Goal: Transaction & Acquisition: Purchase product/service

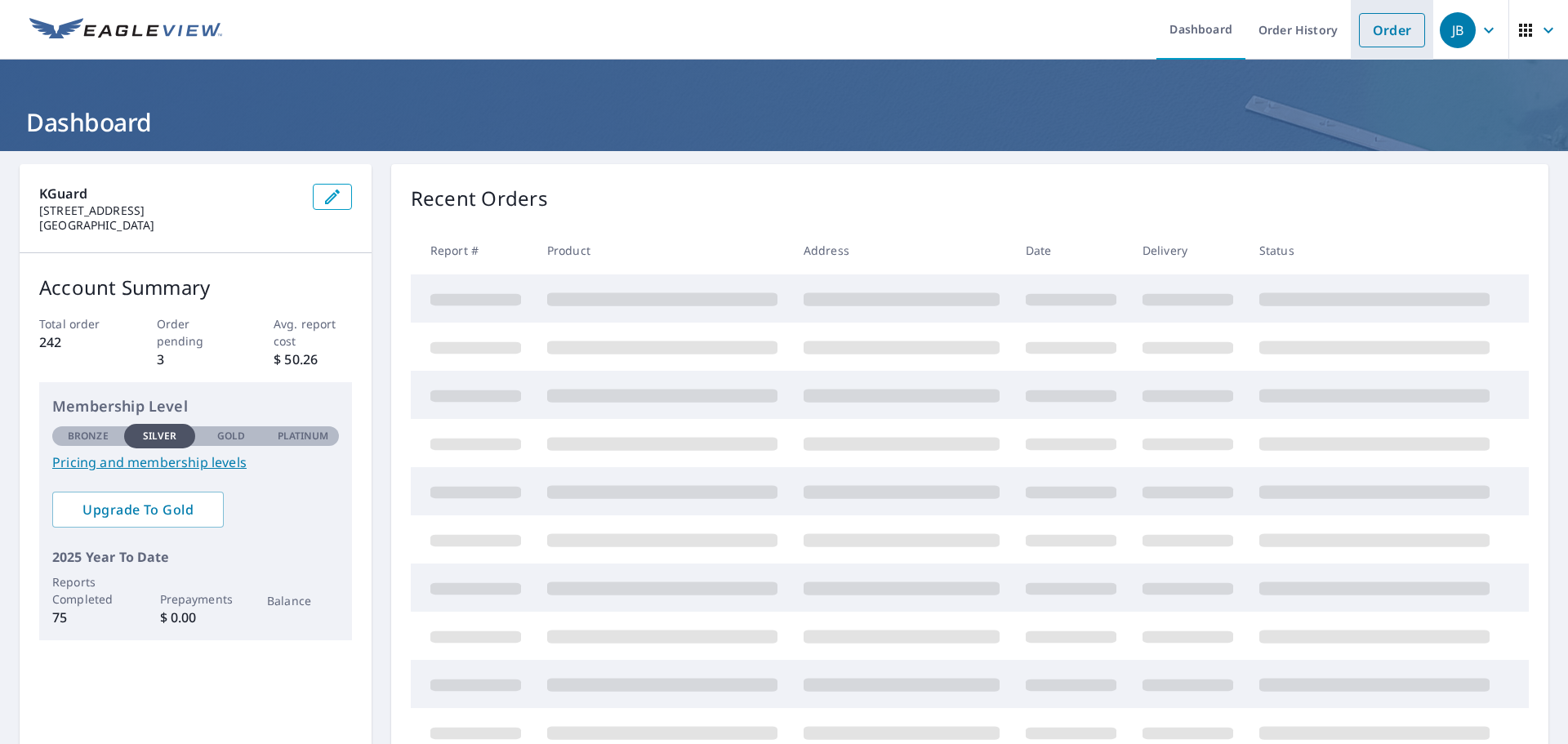
click at [1385, 32] on link "Order" at bounding box center [1391, 30] width 66 height 34
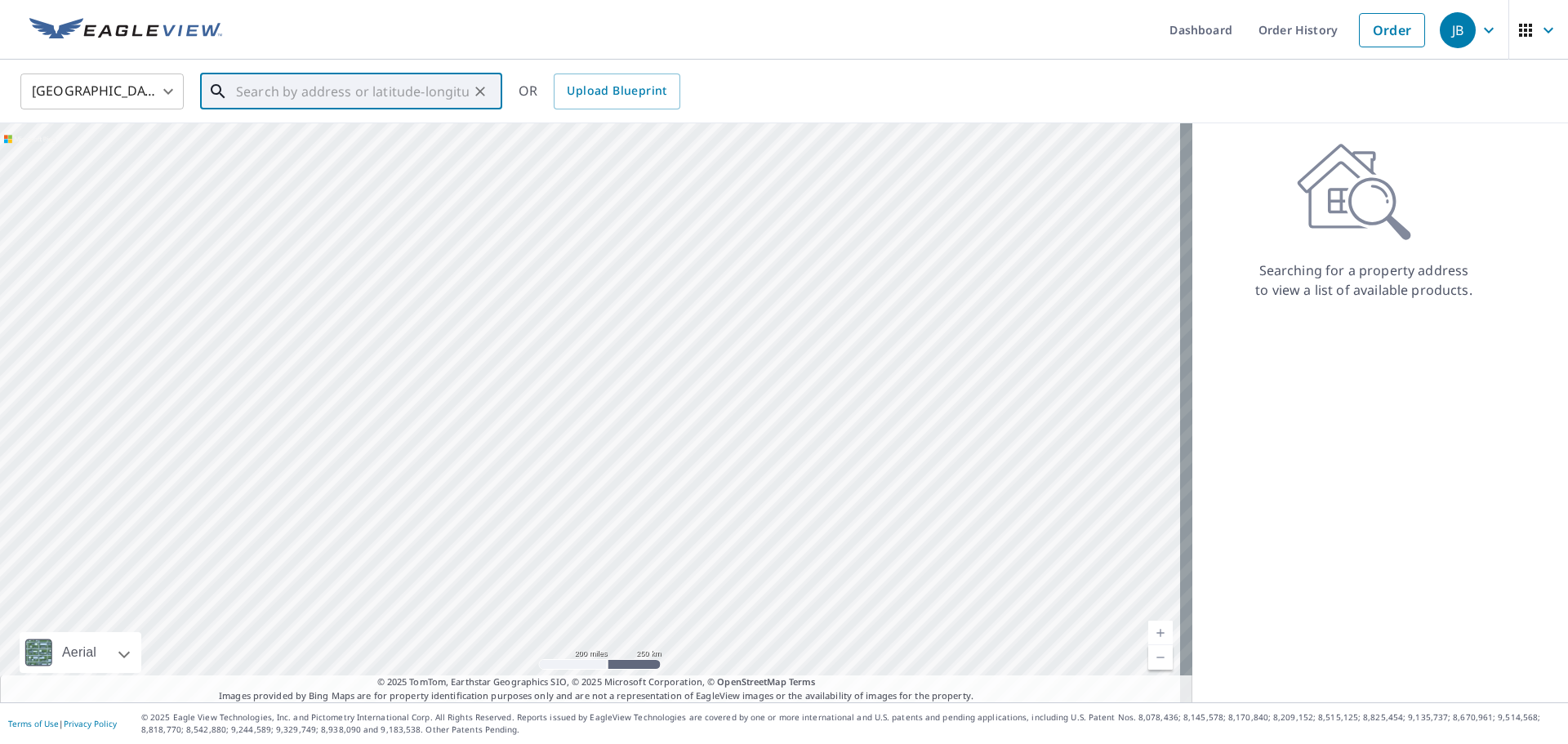
click at [281, 98] on input "text" at bounding box center [352, 91] width 233 height 45
click at [299, 143] on span "[STREET_ADDRESS][PERSON_NAME]" at bounding box center [360, 138] width 257 height 19
type input "[STREET_ADDRESS][PERSON_NAME]"
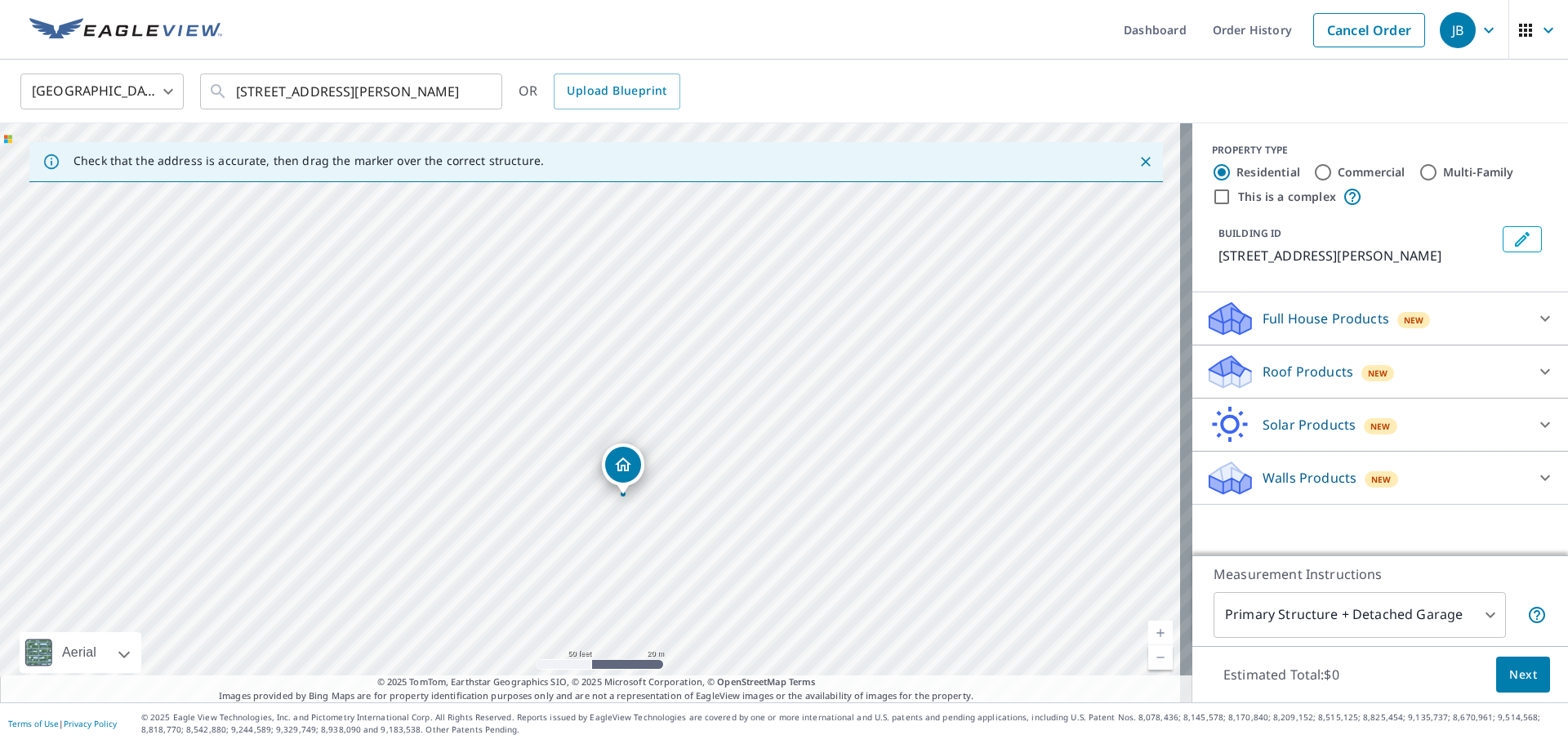
drag, startPoint x: 532, startPoint y: 280, endPoint x: 553, endPoint y: 518, distance: 238.9
click at [553, 518] on div "[STREET_ADDRESS][PERSON_NAME]" at bounding box center [596, 412] width 1192 height 579
click at [1289, 379] on p "Roof Products" at bounding box center [1308, 371] width 91 height 19
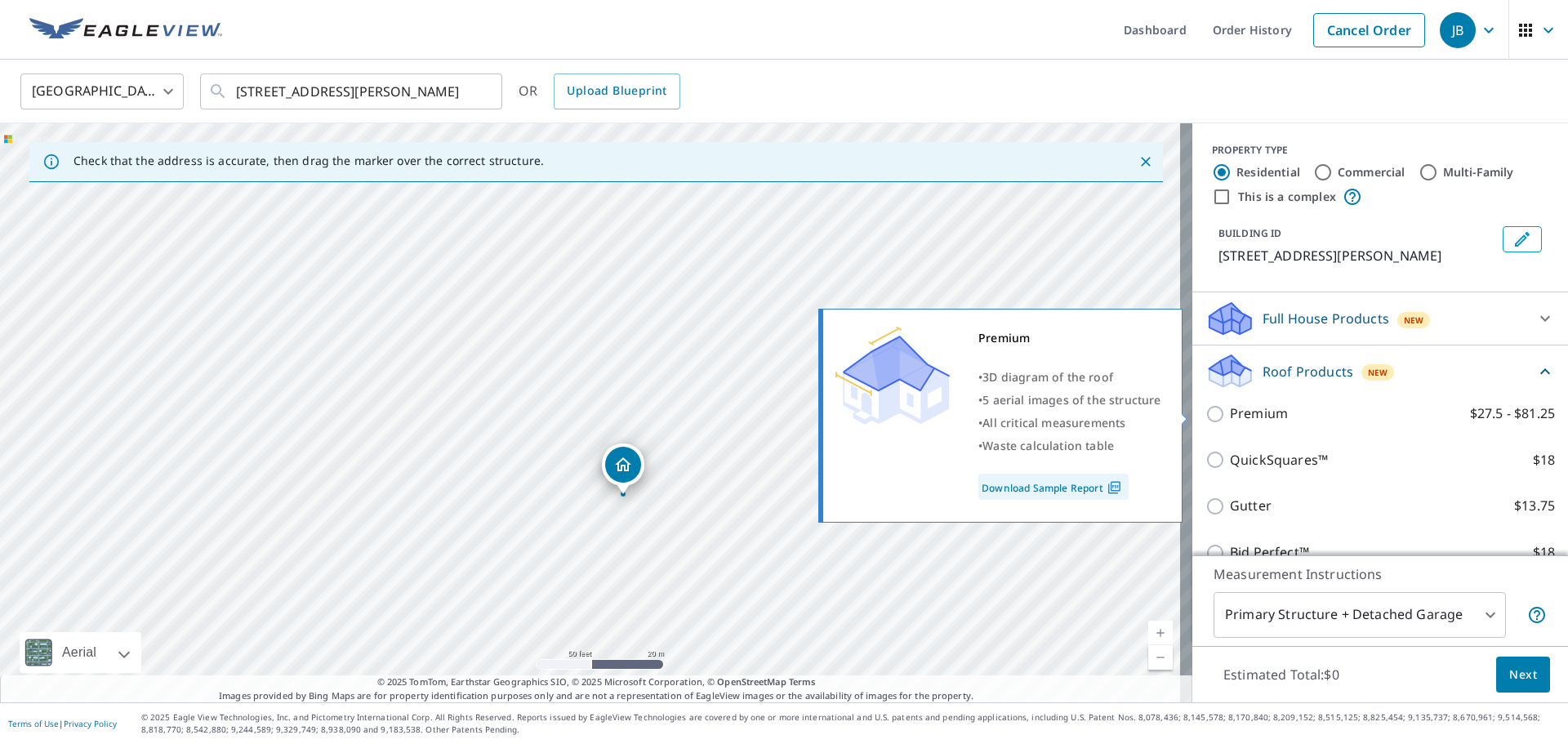
click at [1283, 422] on label "Premium $27.5 - $81.25" at bounding box center [1392, 413] width 325 height 20
click at [1230, 422] on input "Premium $27.5 - $81.25" at bounding box center [1217, 413] width 24 height 19
checkbox input "true"
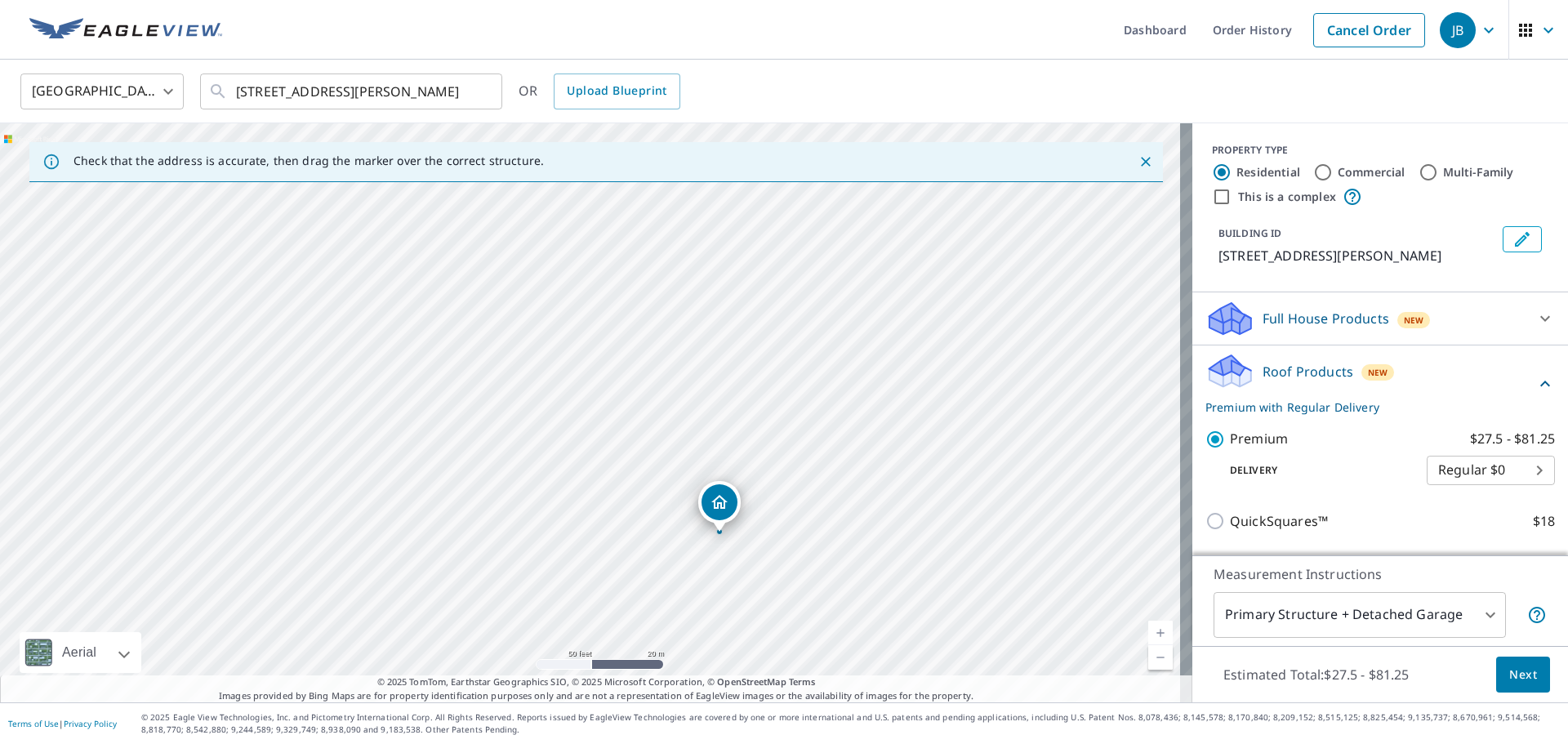
drag, startPoint x: 703, startPoint y: 317, endPoint x: 788, endPoint y: 377, distance: 104.0
click at [788, 377] on div "[STREET_ADDRESS][PERSON_NAME]" at bounding box center [596, 412] width 1192 height 579
click at [1519, 682] on span "Next" at bounding box center [1523, 675] width 28 height 20
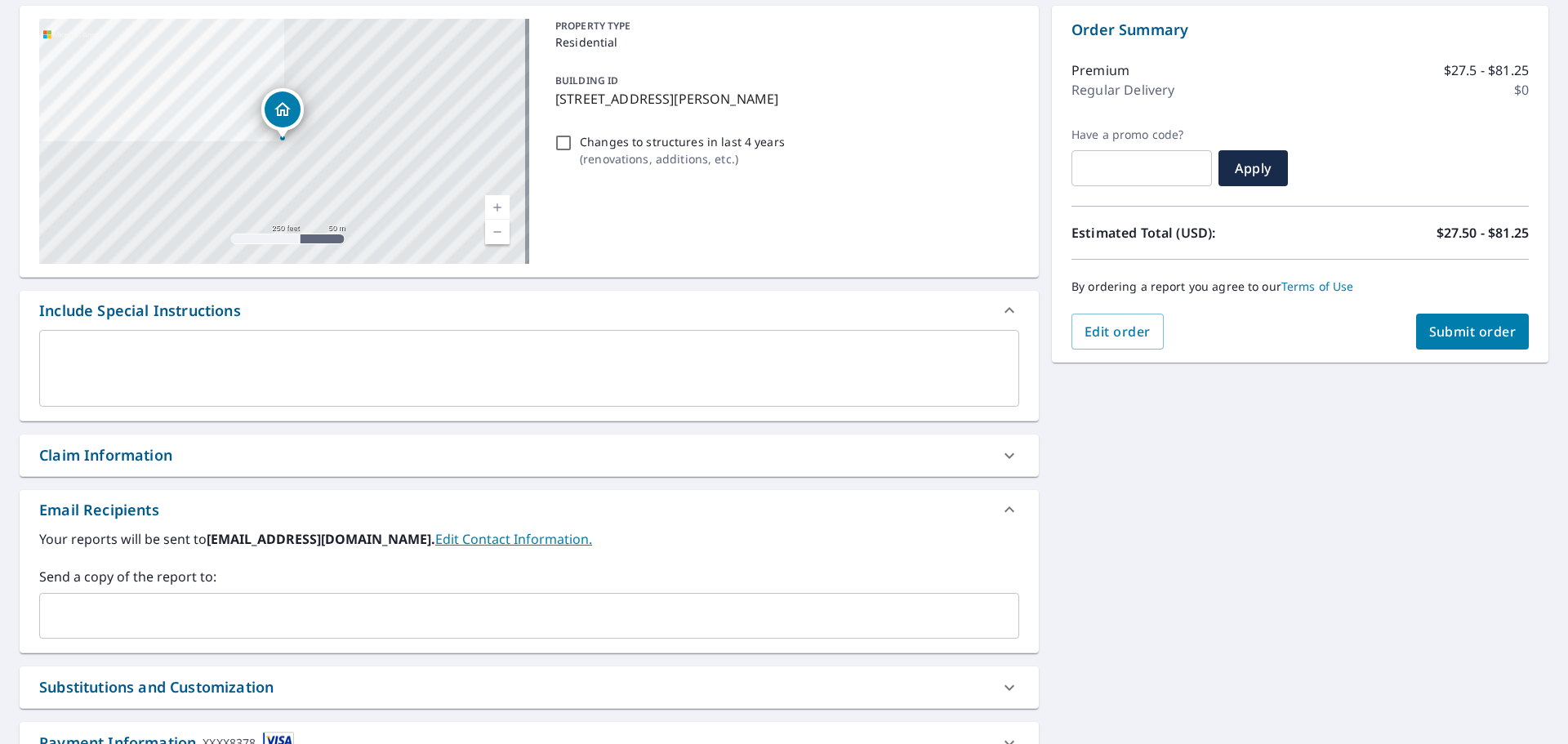
scroll to position [284, 0]
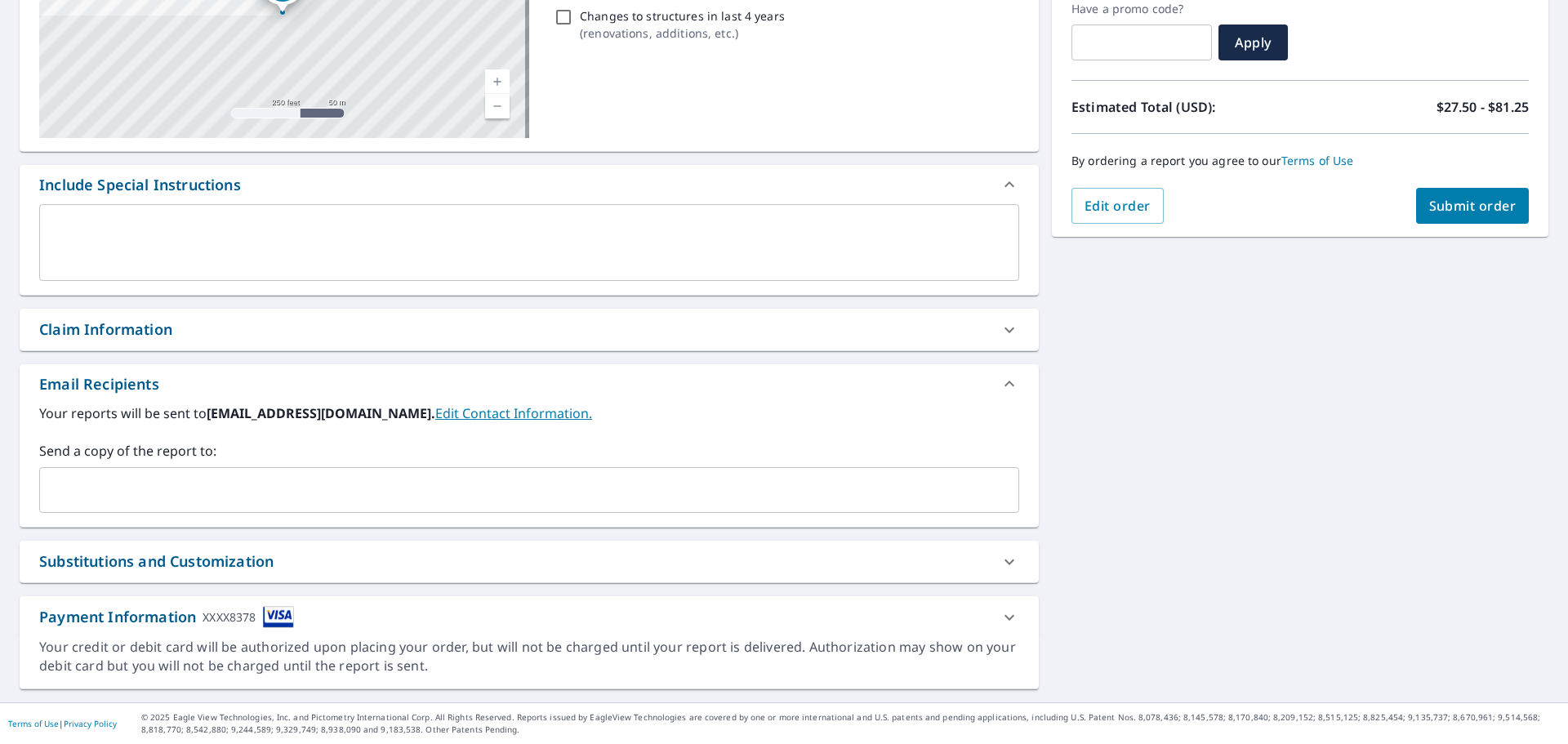
click at [278, 491] on input "text" at bounding box center [516, 489] width 941 height 31
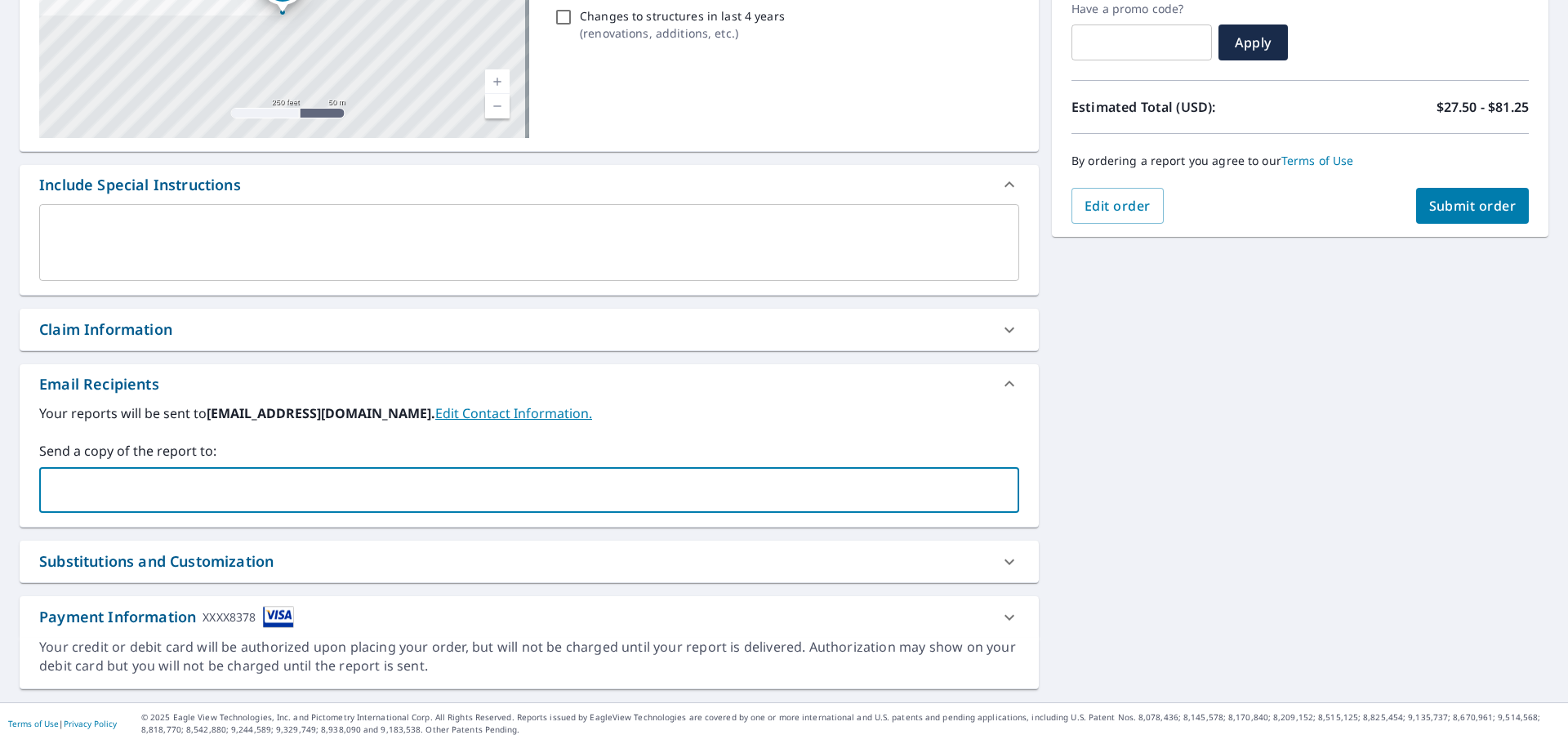
type input "[EMAIL_ADDRESS][DOMAIN_NAME]"
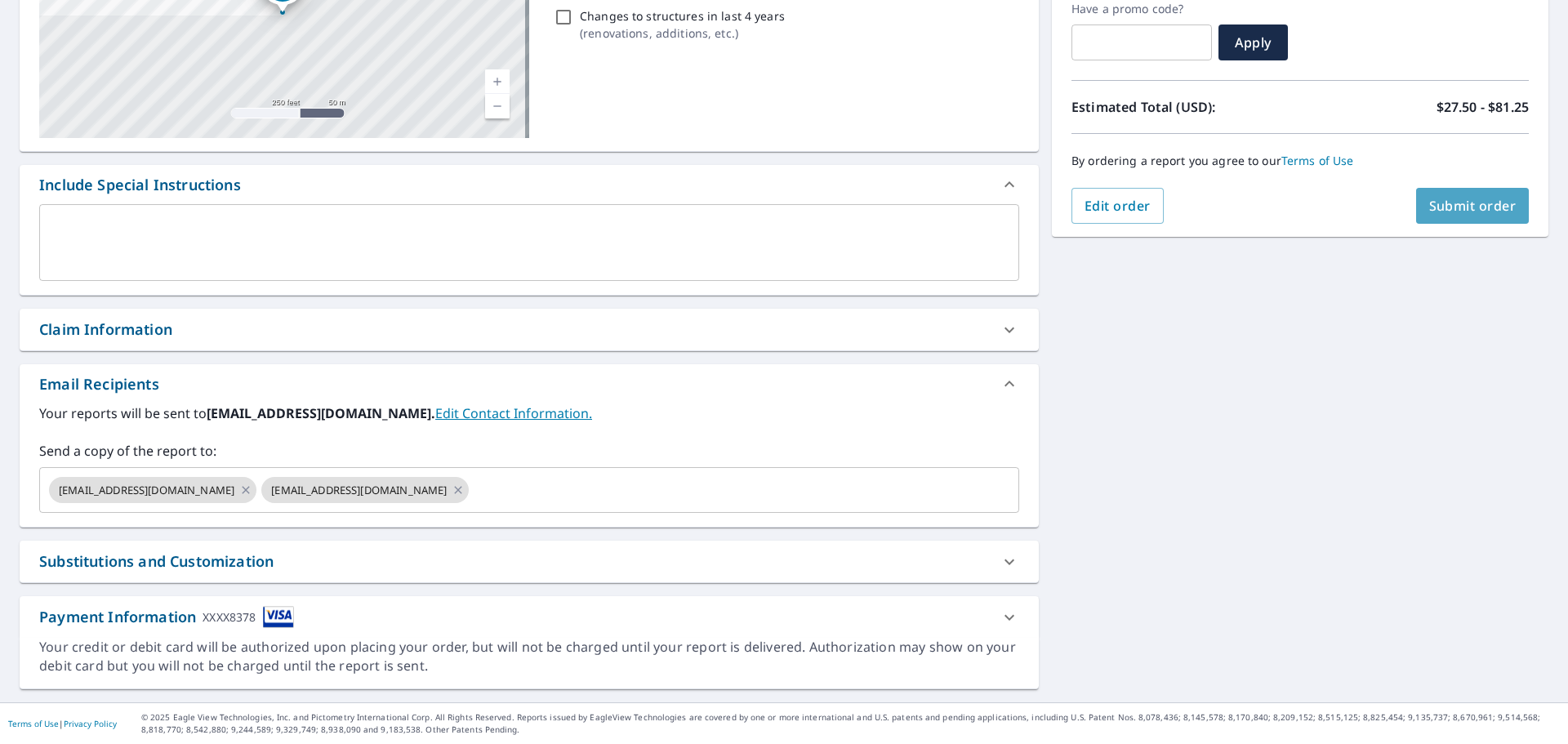
click at [1452, 198] on span "Submit order" at bounding box center [1473, 205] width 87 height 18
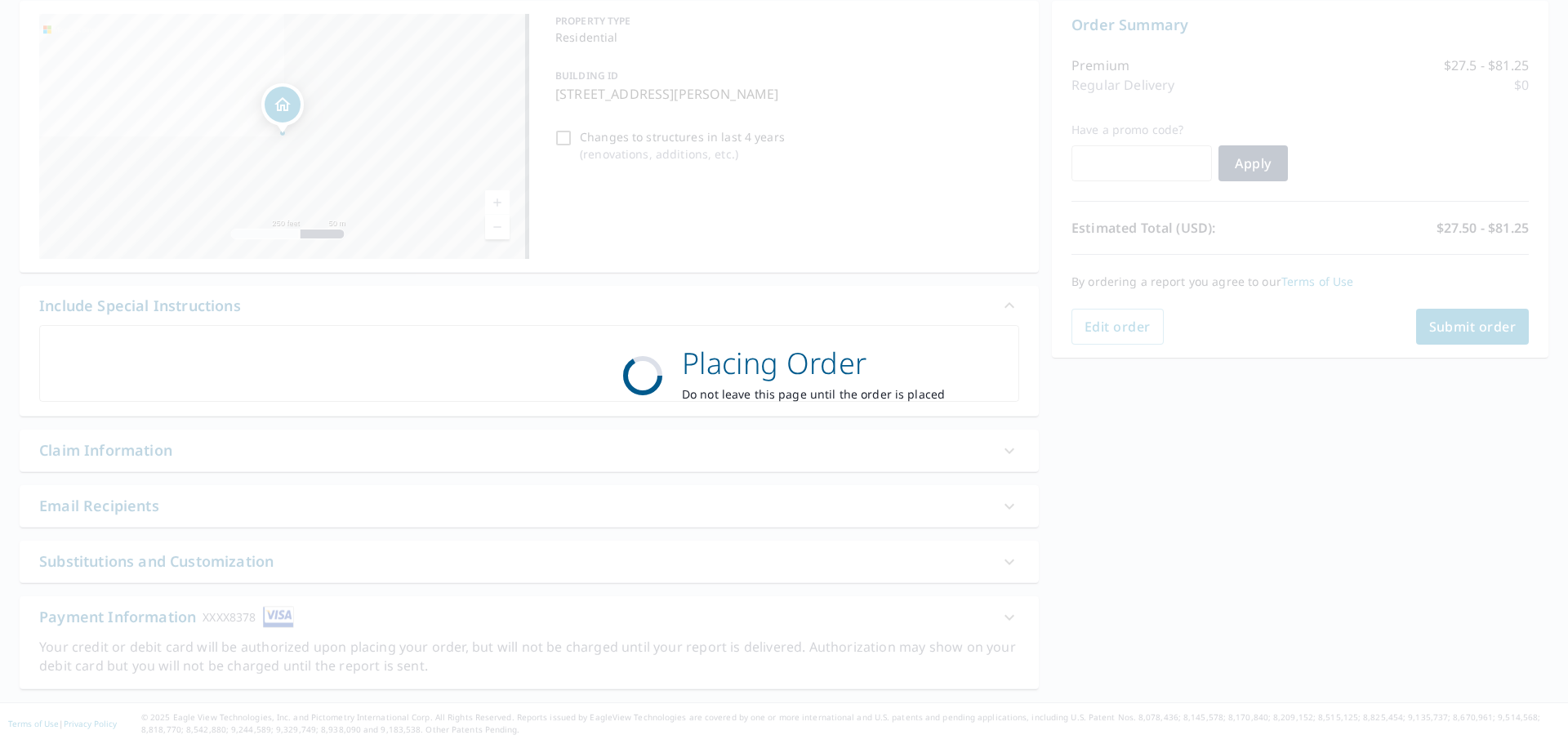
scroll to position [163, 0]
